Goal: Information Seeking & Learning: Learn about a topic

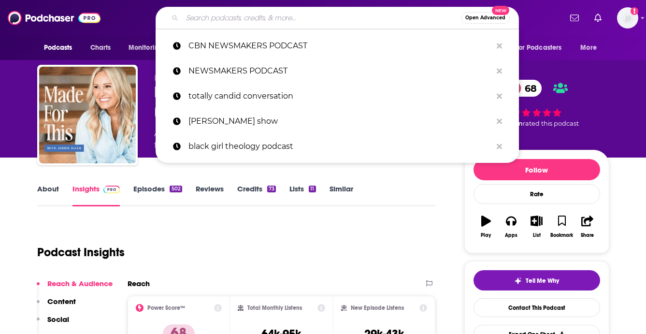
click at [198, 17] on input "Search podcasts, credits, & more..." at bounding box center [321, 17] width 279 height 15
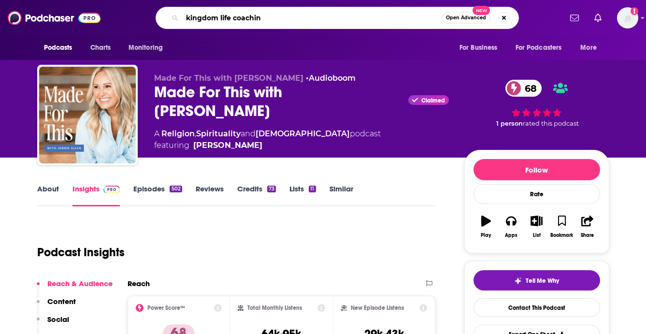
type input "kingdom life coaching"
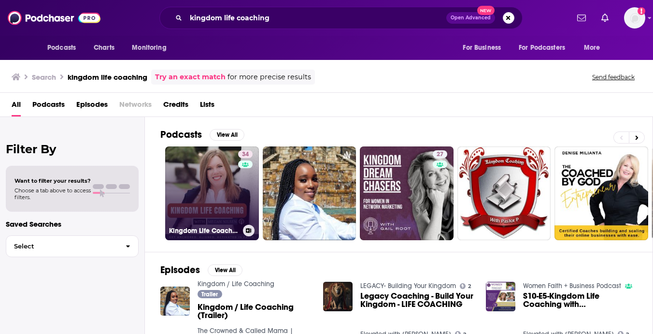
click at [211, 197] on link "34 Kingdom Life Coaching: Untangle the Noise, Hear [DEMOGRAPHIC_DATA]'s Voice, …" at bounding box center [212, 193] width 94 height 94
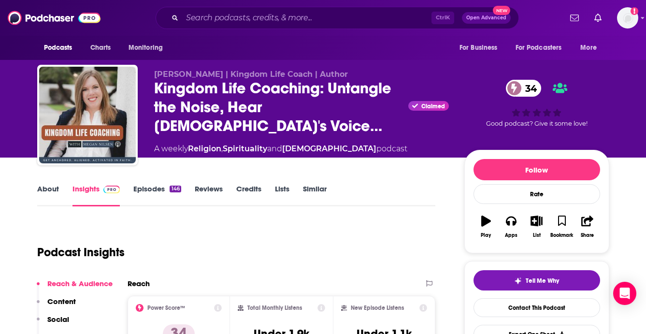
click at [43, 189] on link "About" at bounding box center [48, 195] width 22 height 22
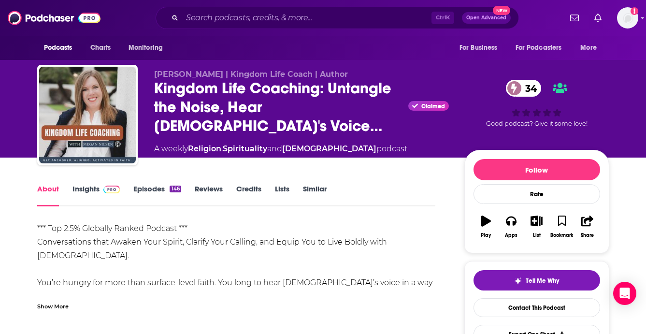
click at [55, 307] on div "Show More" at bounding box center [52, 305] width 31 height 9
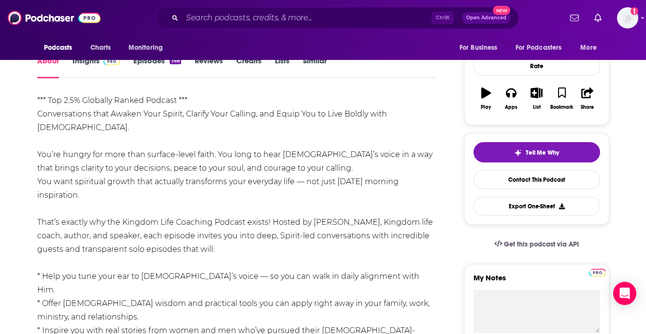
scroll to position [145, 0]
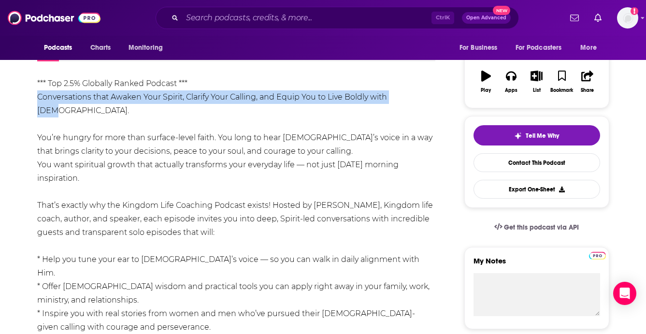
drag, startPoint x: 37, startPoint y: 97, endPoint x: 409, endPoint y: 90, distance: 372.3
click at [409, 90] on div "*** Top 2.5% Globally Ranked Podcast *** Conversations that Awaken Your Spirit,…" at bounding box center [236, 313] width 398 height 473
copy div "Conversations that Awaken Your Spirit, Clarify Your Calling, and Equip You to L…"
